Goal: Check status

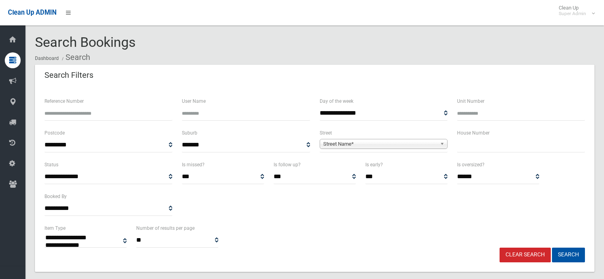
select select
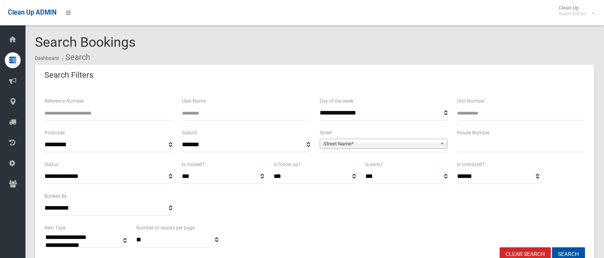
click at [92, 114] on input "Reference Number" at bounding box center [108, 113] width 128 height 15
type input "******"
click at [552, 248] on button "Search" at bounding box center [568, 255] width 33 height 15
select select
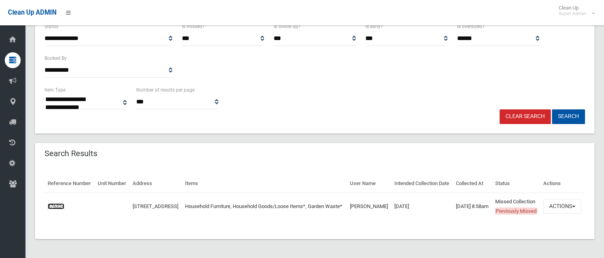
click at [51, 204] on link "476324" at bounding box center [56, 207] width 17 height 6
